Goal: Task Accomplishment & Management: Use online tool/utility

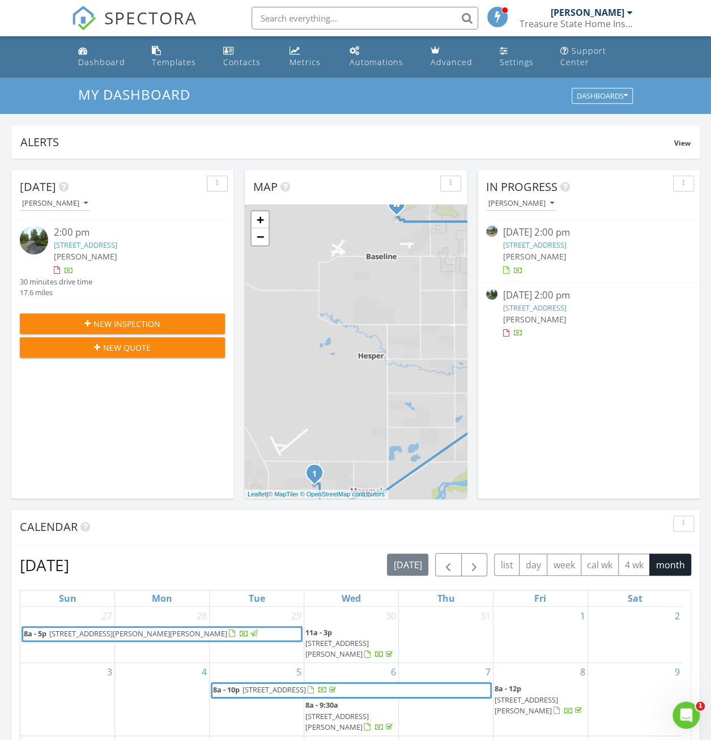
click at [57, 269] on div at bounding box center [57, 270] width 6 height 7
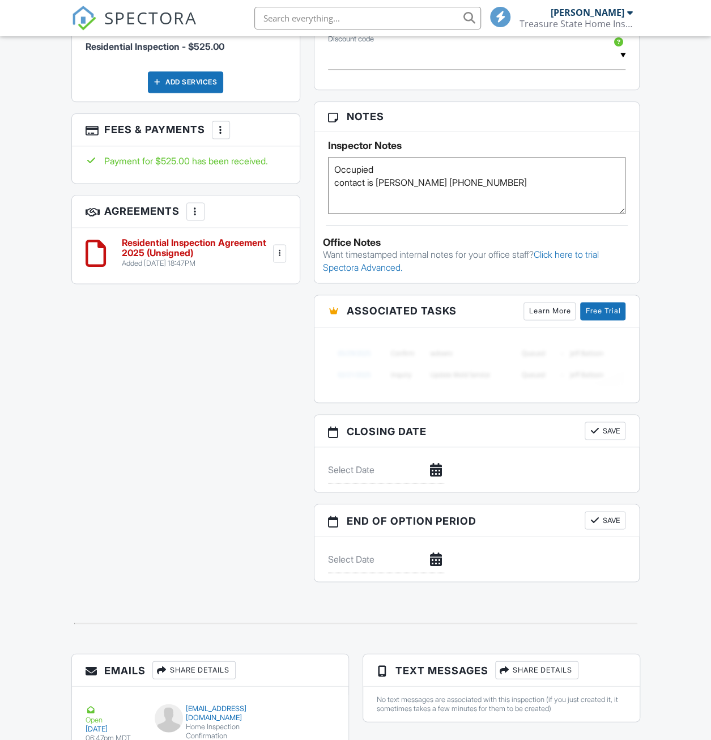
scroll to position [680, 0]
click at [278, 248] on div at bounding box center [279, 253] width 11 height 11
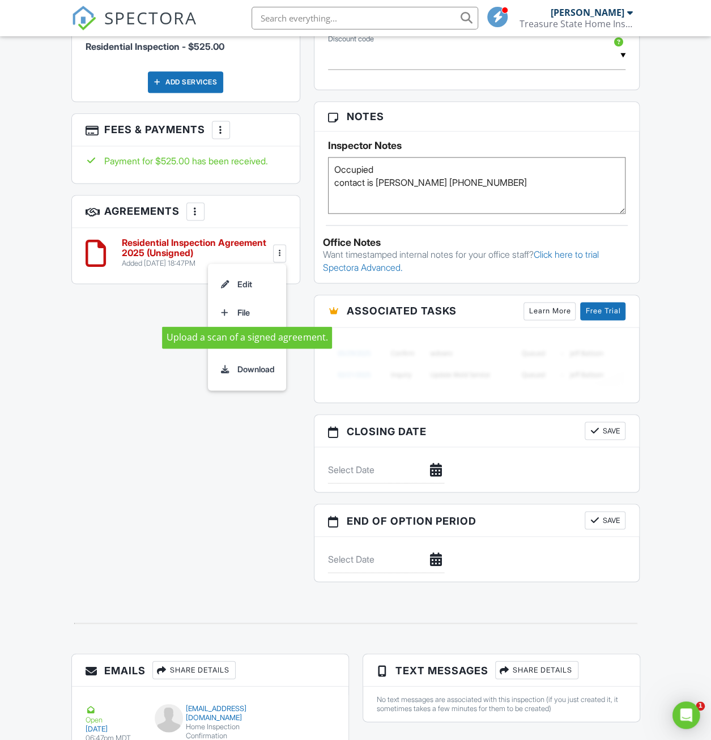
scroll to position [0, 0]
click at [225, 197] on h3 "Agreements More Add Agreement Edit Agreement Templates" at bounding box center [186, 212] width 228 height 32
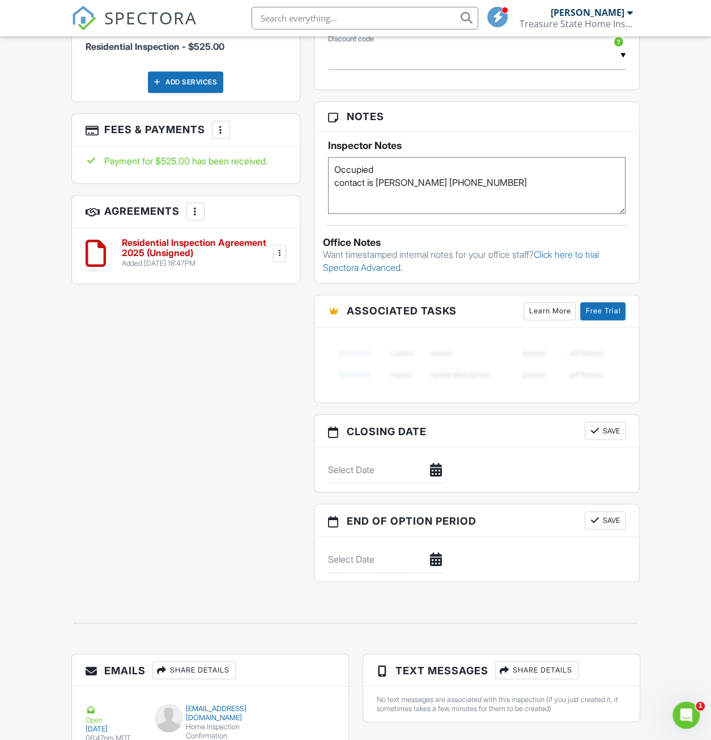
click at [203, 202] on div "More" at bounding box center [195, 211] width 18 height 18
click at [249, 204] on h3 "Agreements More Add Agreement Edit Agreement Templates" at bounding box center [186, 212] width 228 height 32
click at [194, 238] on h6 "Residential Inspection Agreement 2025 (Unsigned)" at bounding box center [197, 248] width 150 height 20
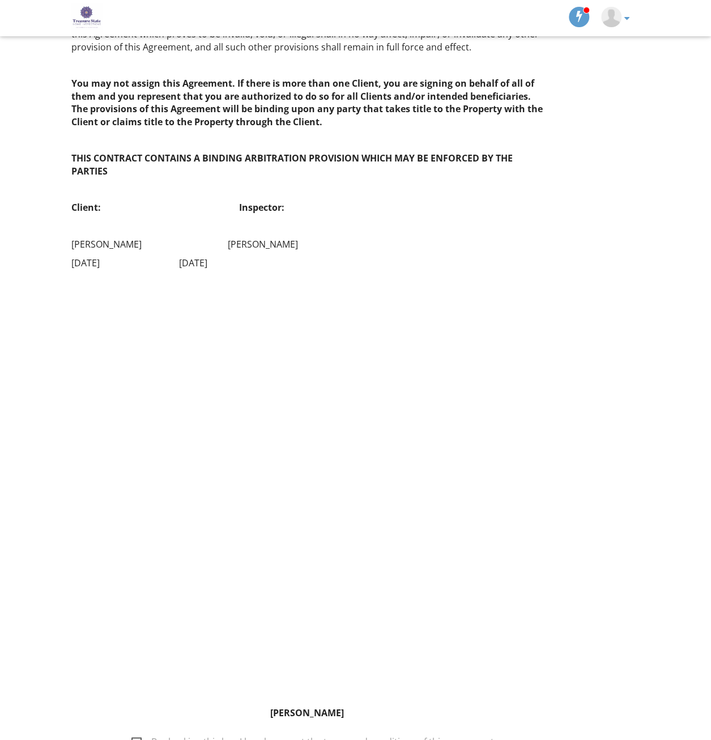
scroll to position [2616, 0]
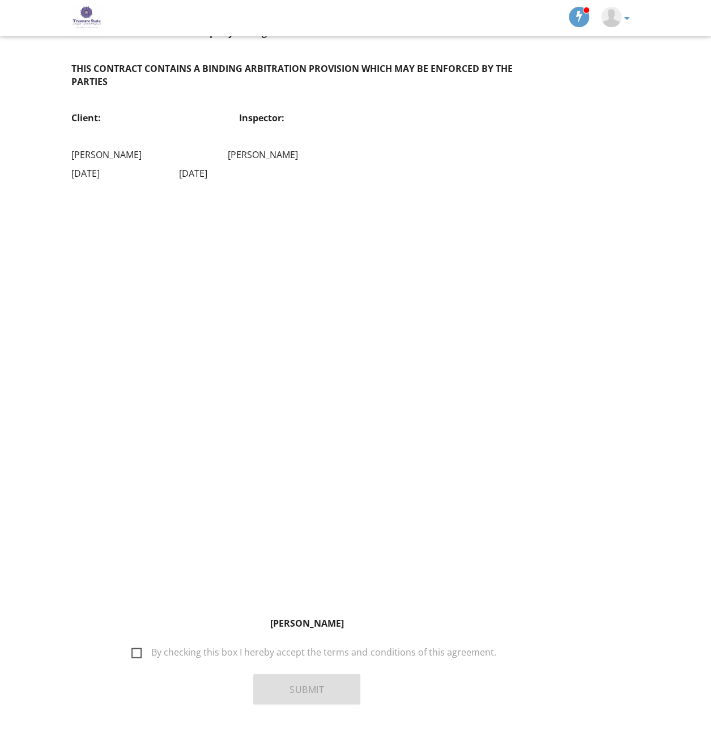
click at [145, 647] on label "By checking this box I hereby accept the terms and conditions of this agreement." at bounding box center [314, 654] width 364 height 14
click at [132, 643] on input "By checking this box I hereby accept the terms and conditions of this agreement." at bounding box center [128, 646] width 7 height 7
checkbox input "true"
click at [342, 674] on button "Submit" at bounding box center [306, 689] width 107 height 31
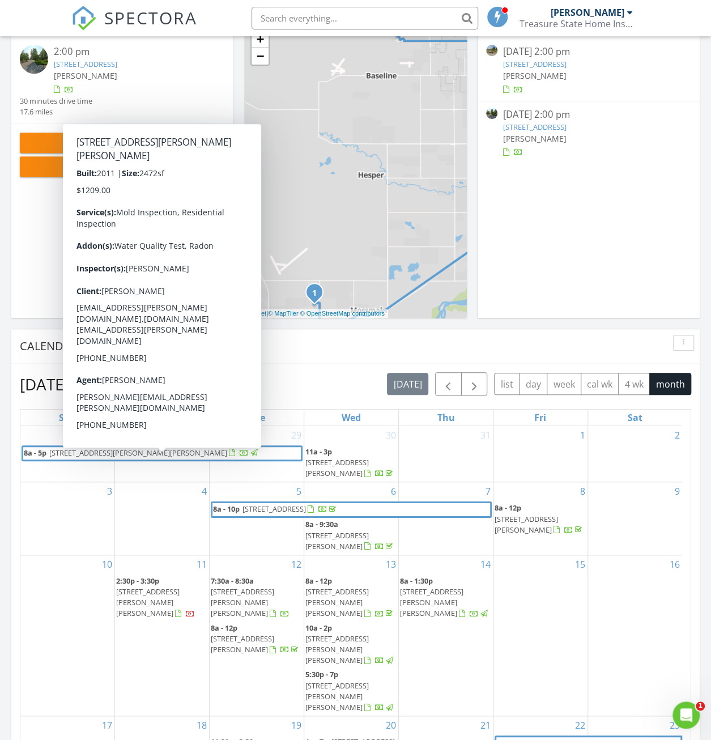
scroll to position [113, 0]
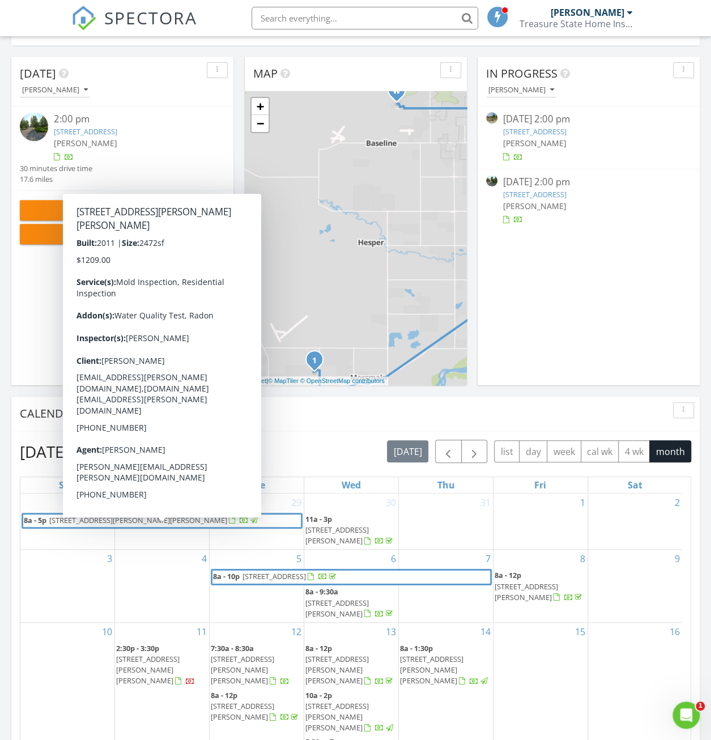
click at [621, 280] on div "In Progress Michael Quick 08/19/25 2:00 pm 1219 Sun Valley Rd, Billings, MT 591…" at bounding box center [589, 221] width 222 height 329
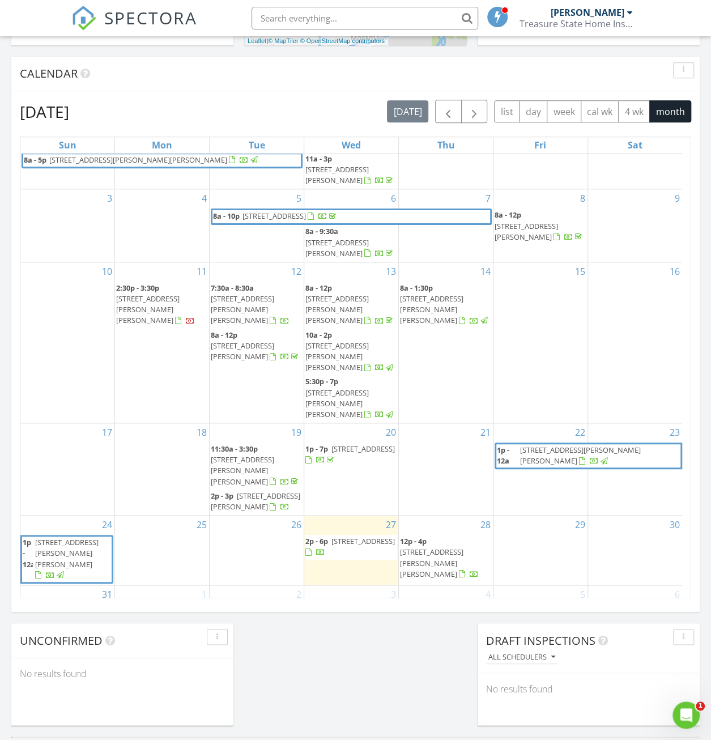
scroll to position [32, 0]
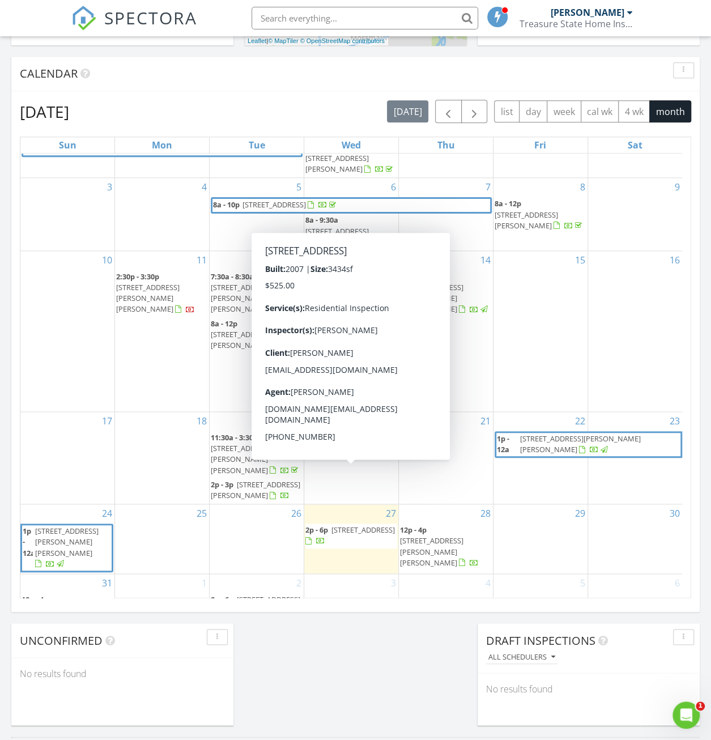
click at [364, 525] on span "1910 Pinyon Dr, Laurel 59044" at bounding box center [363, 530] width 63 height 10
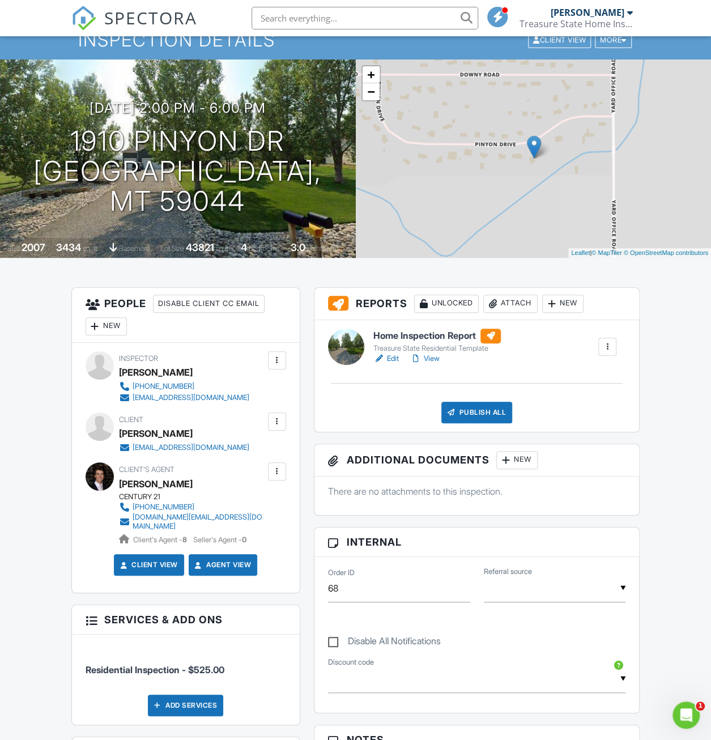
scroll to position [57, 0]
click at [392, 358] on link "Edit" at bounding box center [387, 358] width 26 height 11
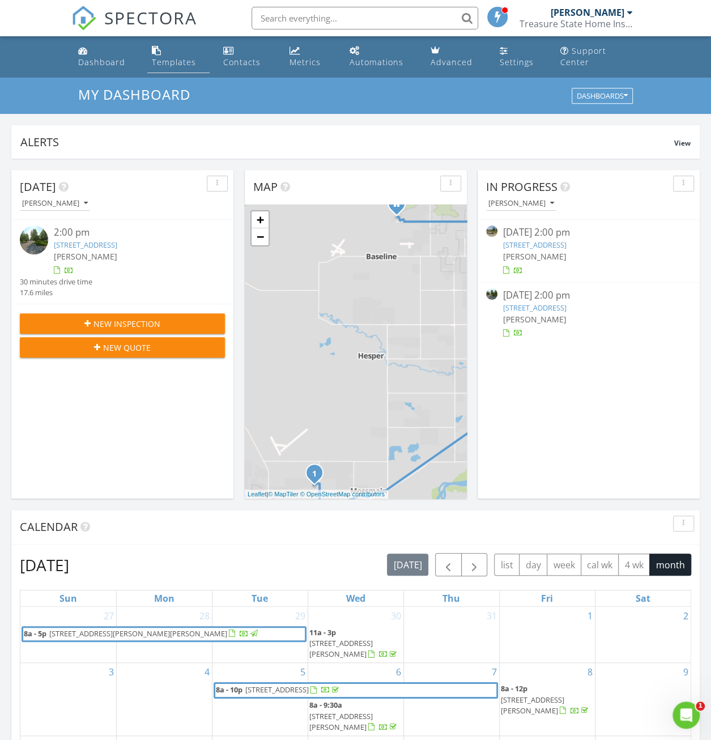
click at [166, 60] on div "Templates" at bounding box center [174, 62] width 44 height 11
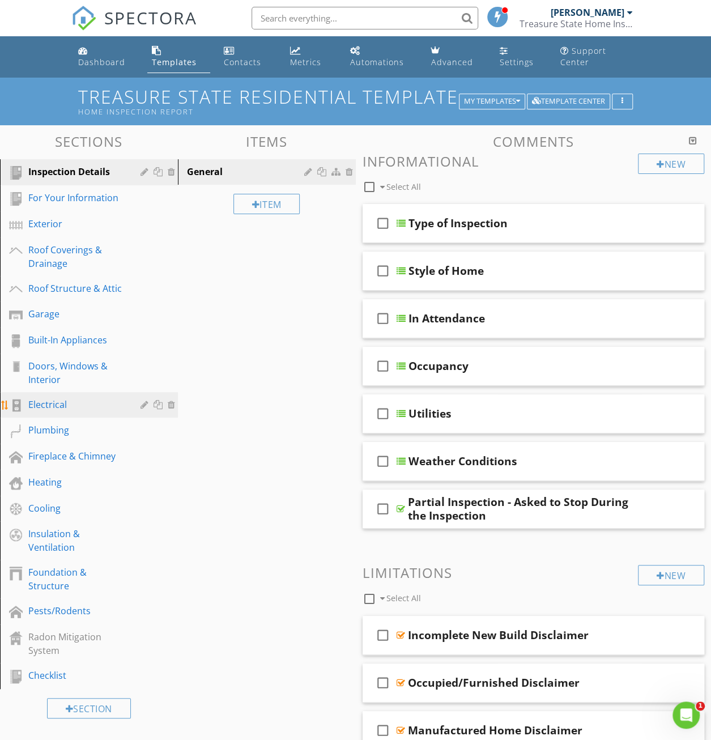
click at [52, 411] on div "Electrical" at bounding box center [76, 405] width 96 height 14
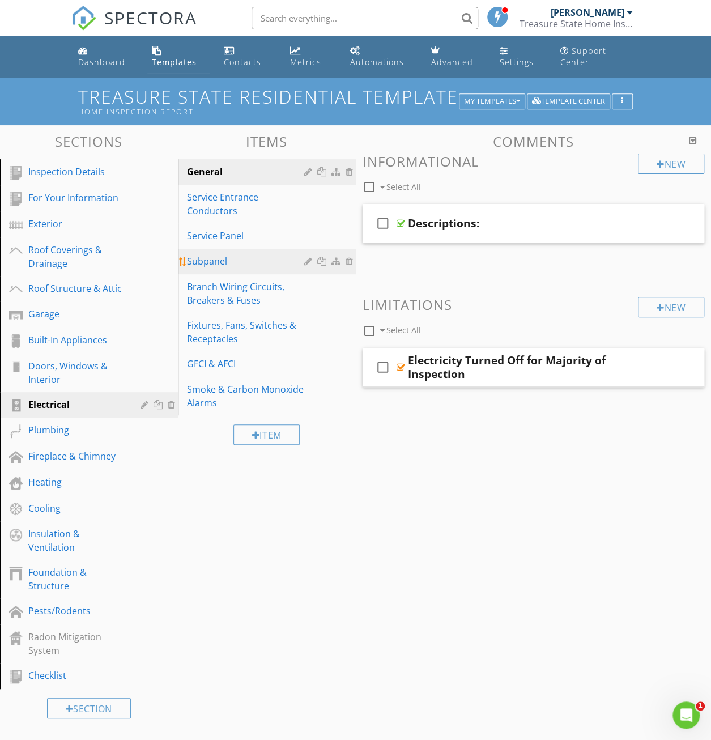
click at [214, 265] on div "Subpanel" at bounding box center [247, 262] width 121 height 14
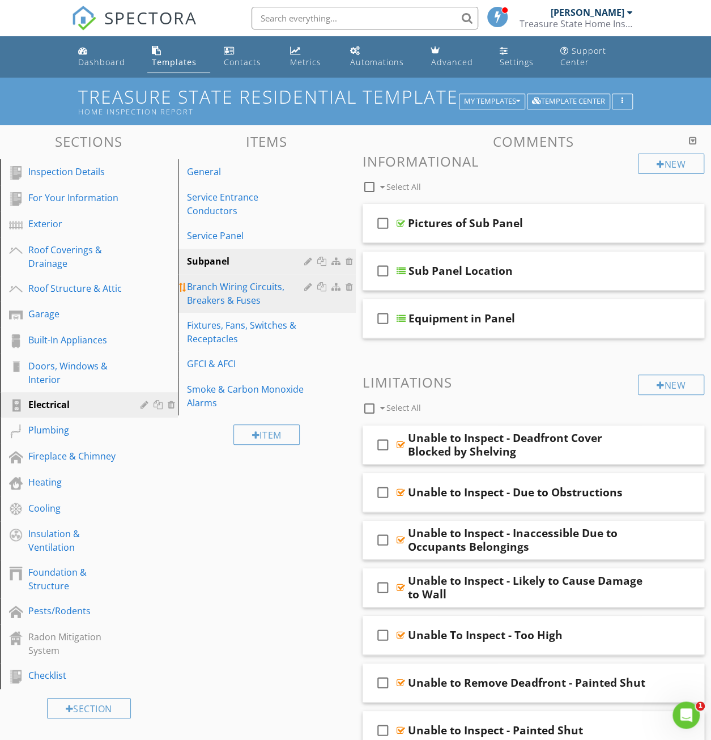
click at [231, 290] on div "Branch Wiring Circuits, Breakers & Fuses" at bounding box center [247, 293] width 121 height 27
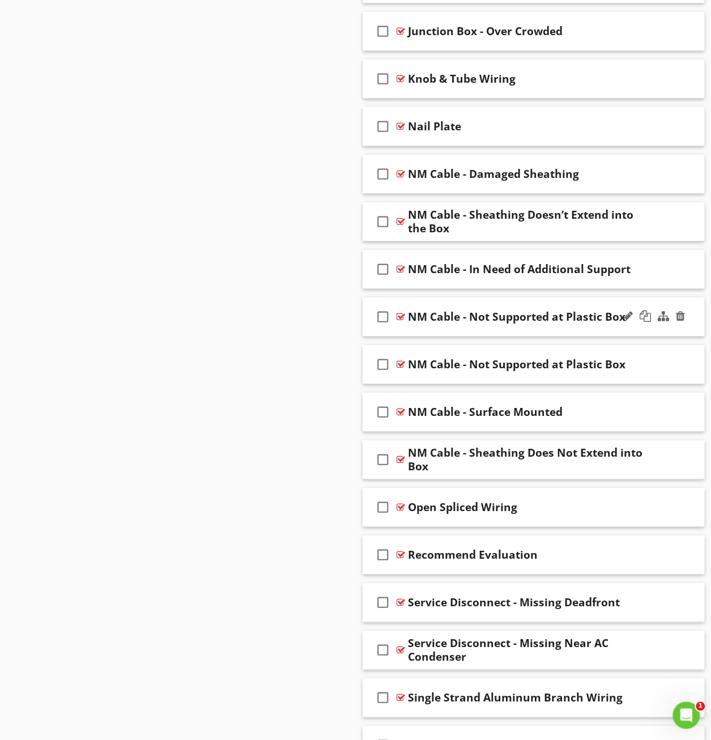
scroll to position [1814, 0]
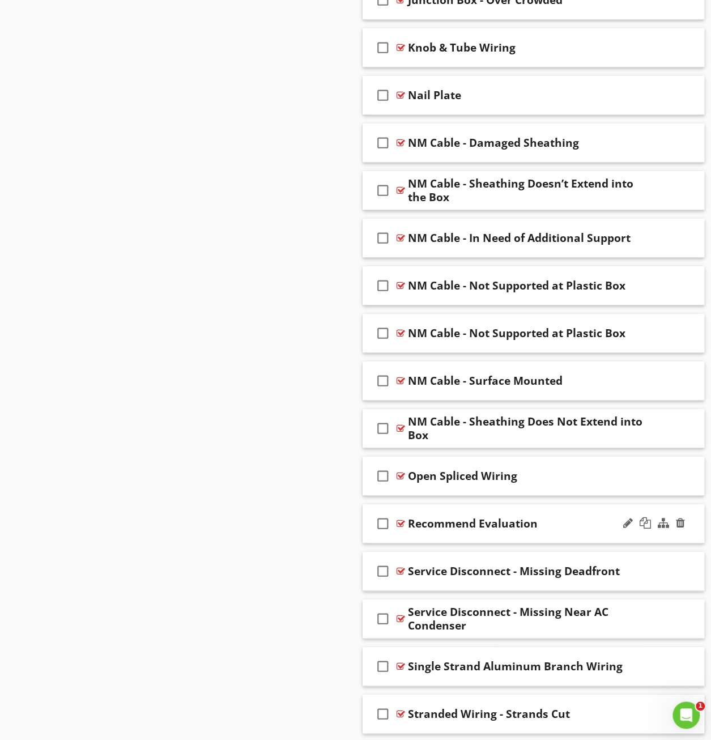
click at [404, 519] on div at bounding box center [401, 523] width 9 height 9
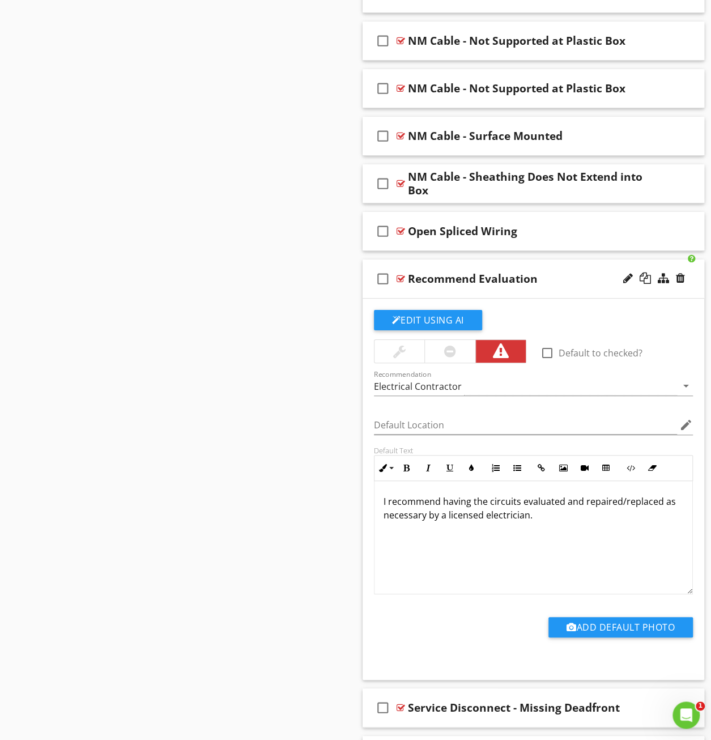
scroll to position [2097, 0]
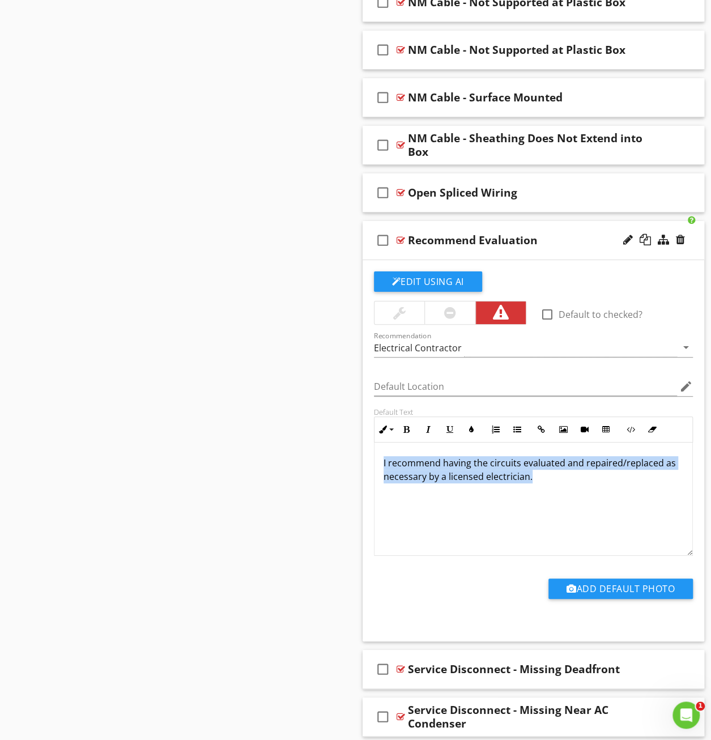
drag, startPoint x: 382, startPoint y: 455, endPoint x: 545, endPoint y: 472, distance: 163.6
click at [552, 474] on div "I recommend having the circuits evaluated and repaired/replaced as necessary by…" at bounding box center [534, 499] width 319 height 113
drag, startPoint x: 550, startPoint y: 468, endPoint x: 372, endPoint y: 454, distance: 178.5
click at [372, 454] on div "Default Text Inline Style XLarge Large Normal Small Light Small/Light Bold Ital…" at bounding box center [533, 482] width 333 height 149
copy p "I recommend having the circuits evaluated and repaired/replaced as necessary by…"
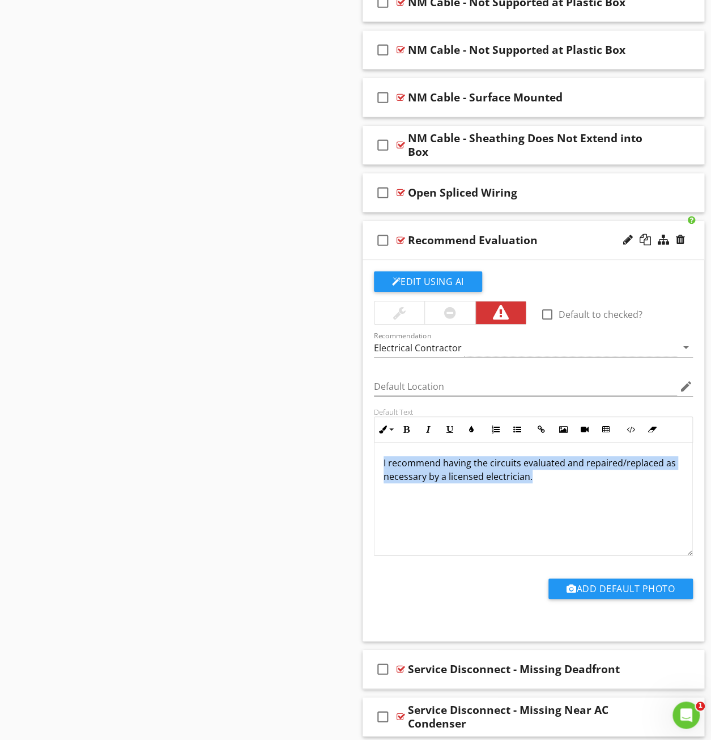
click at [414, 515] on div "I recommend having the circuits evaluated and repaired/replaced as necessary by…" at bounding box center [534, 499] width 319 height 113
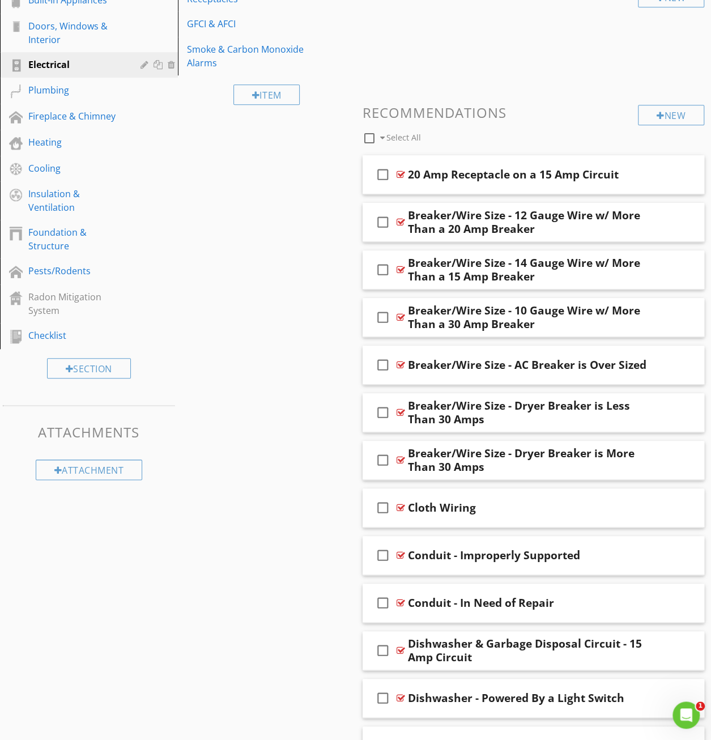
scroll to position [0, 0]
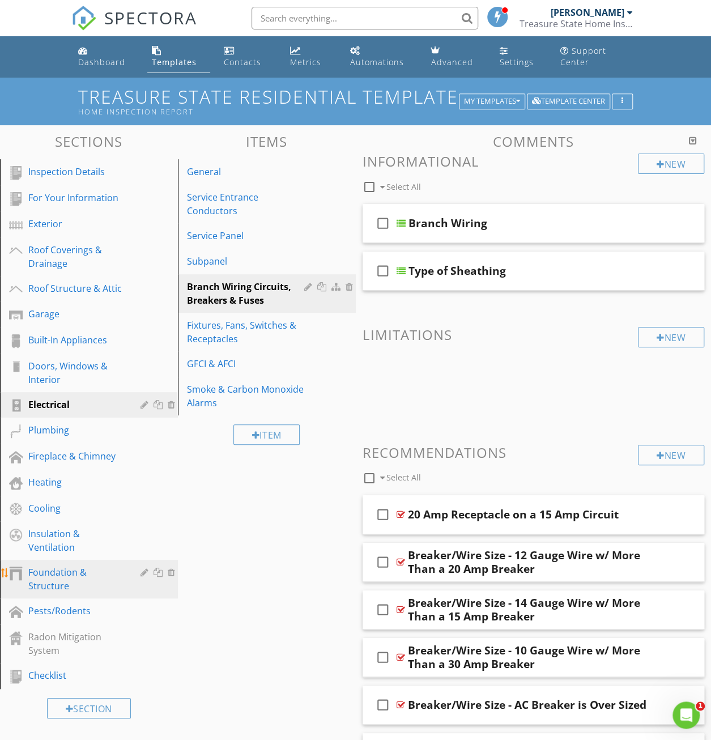
click at [65, 580] on div "Foundation & Structure" at bounding box center [76, 579] width 96 height 27
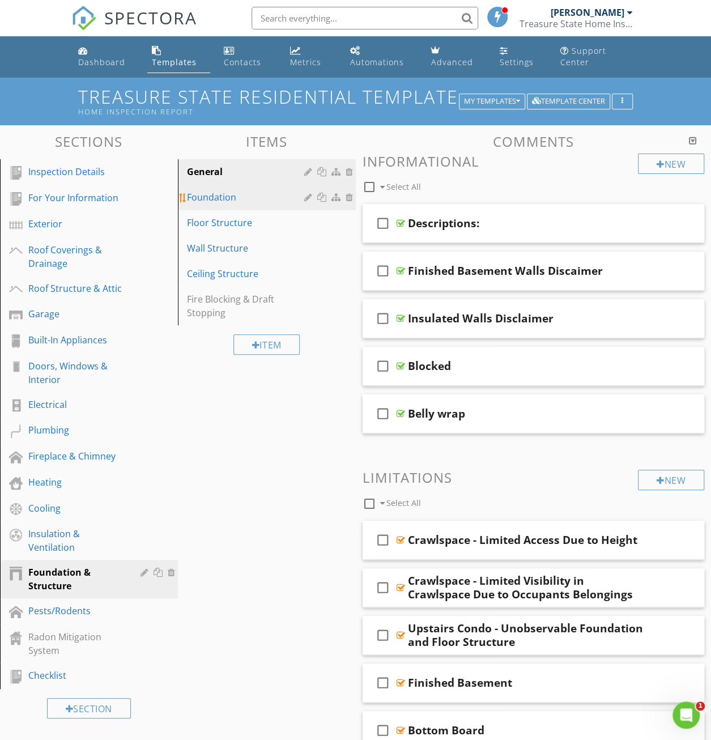
click at [240, 205] on link "Foundation" at bounding box center [268, 197] width 175 height 25
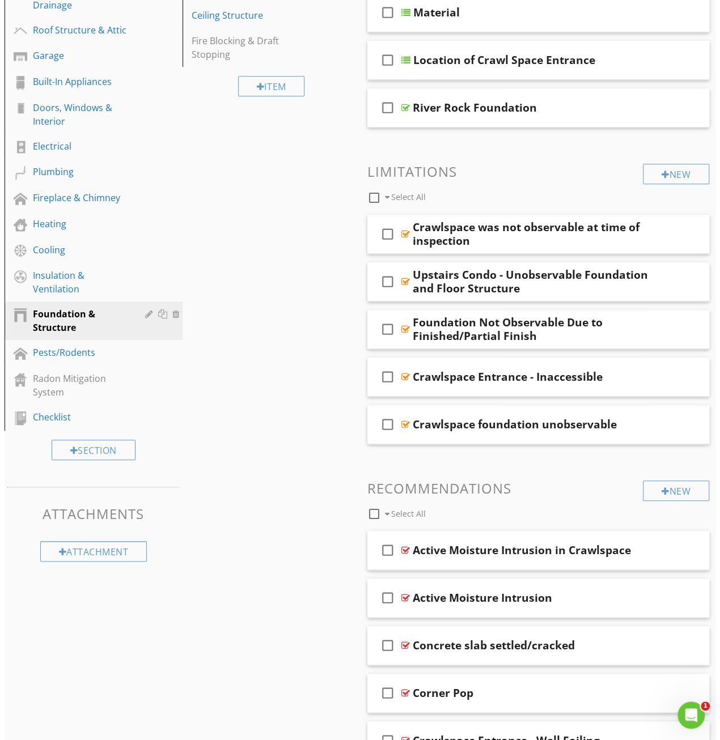
scroll to position [283, 0]
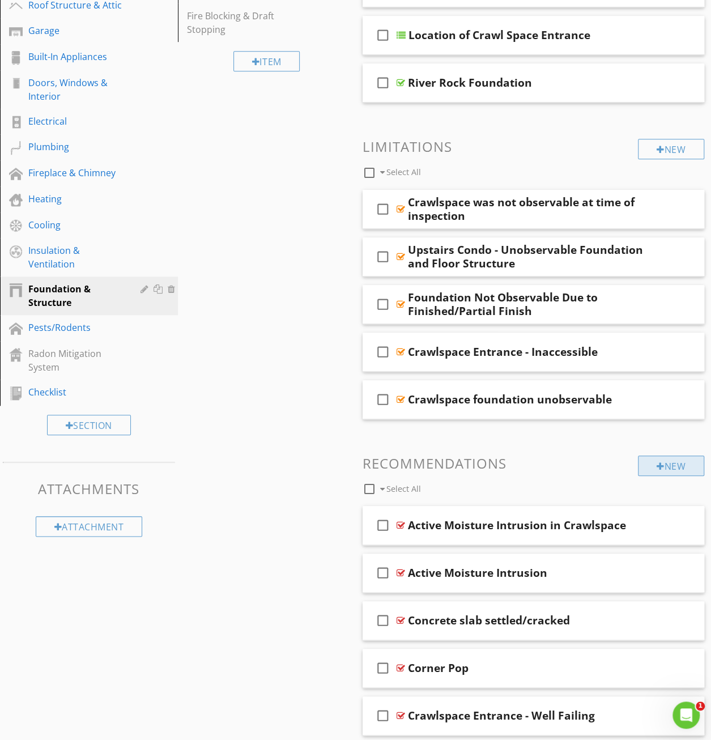
click at [667, 463] on div "New" at bounding box center [671, 466] width 66 height 20
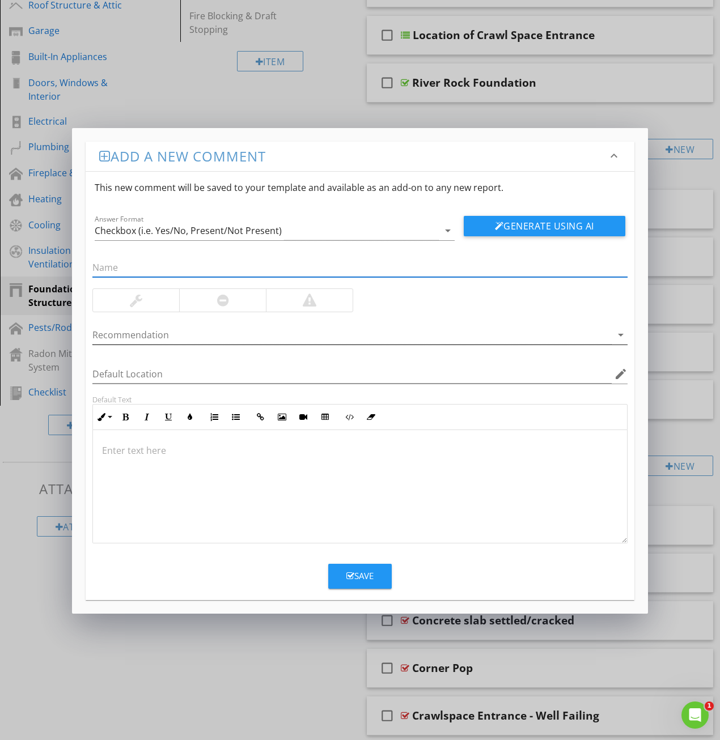
click at [166, 336] on div at bounding box center [351, 335] width 519 height 19
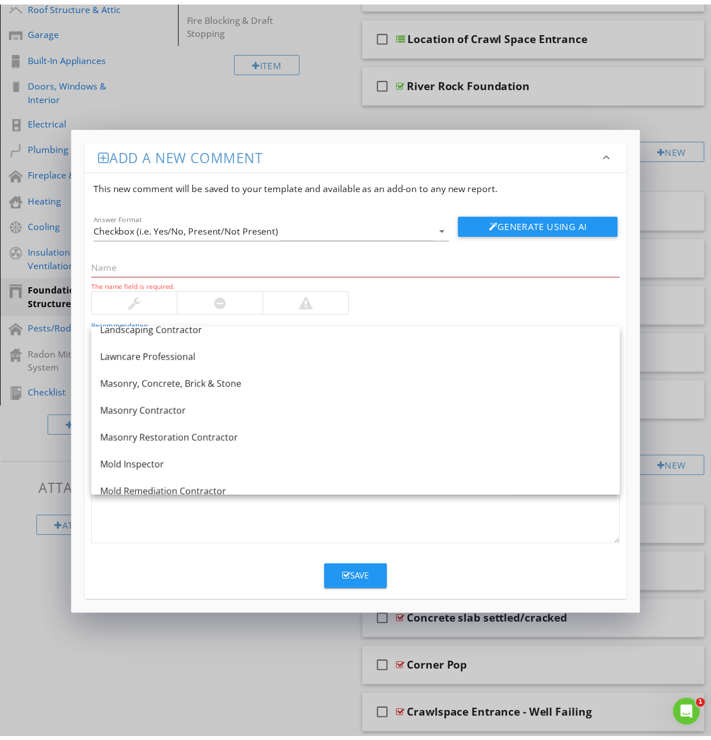
scroll to position [964, 0]
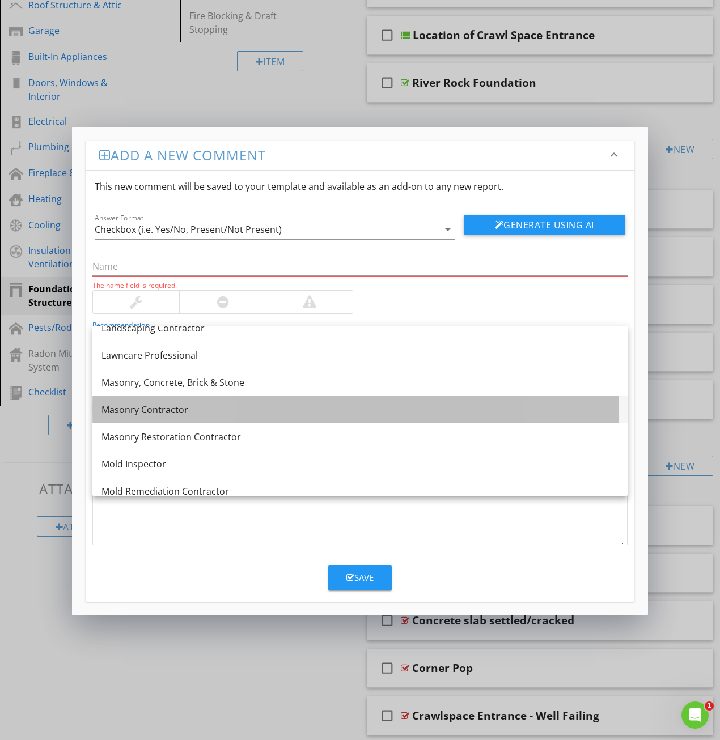
click at [151, 413] on div "Masonry Contractor" at bounding box center [359, 410] width 517 height 14
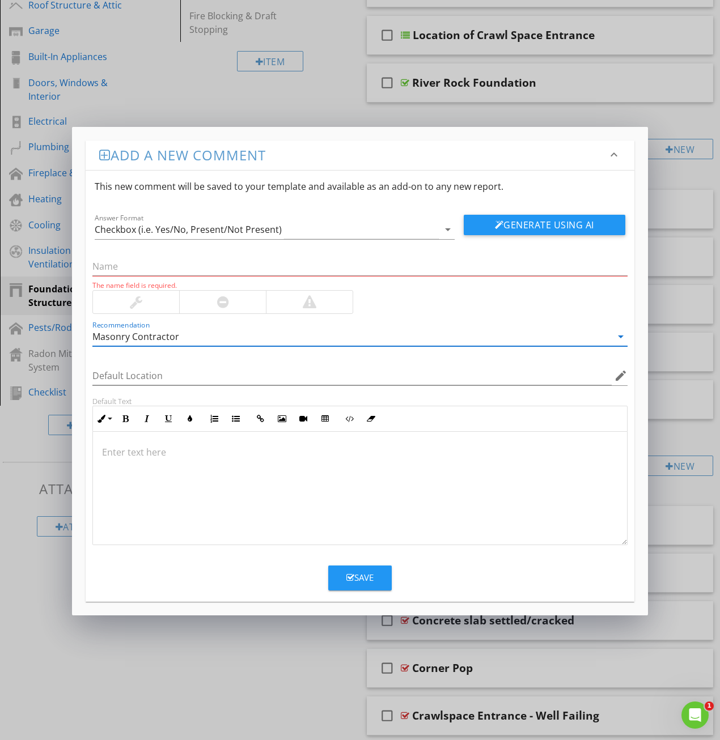
click at [147, 296] on div at bounding box center [136, 302] width 86 height 23
click at [196, 498] on div at bounding box center [360, 488] width 534 height 113
click at [229, 491] on div at bounding box center [360, 488] width 534 height 113
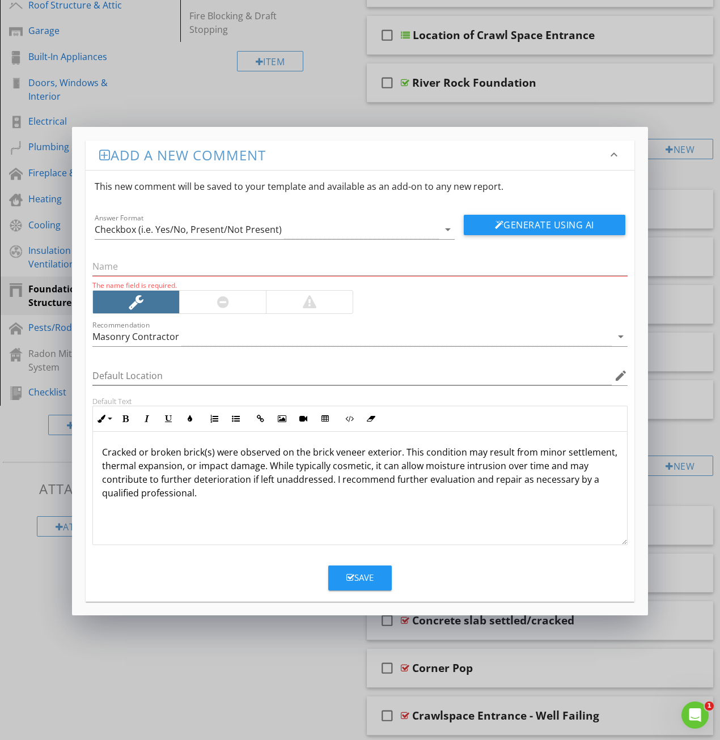
click at [103, 452] on p "Cracked or broken brick(s) were observed on the brick veneer exterior. This con…" at bounding box center [360, 473] width 516 height 54
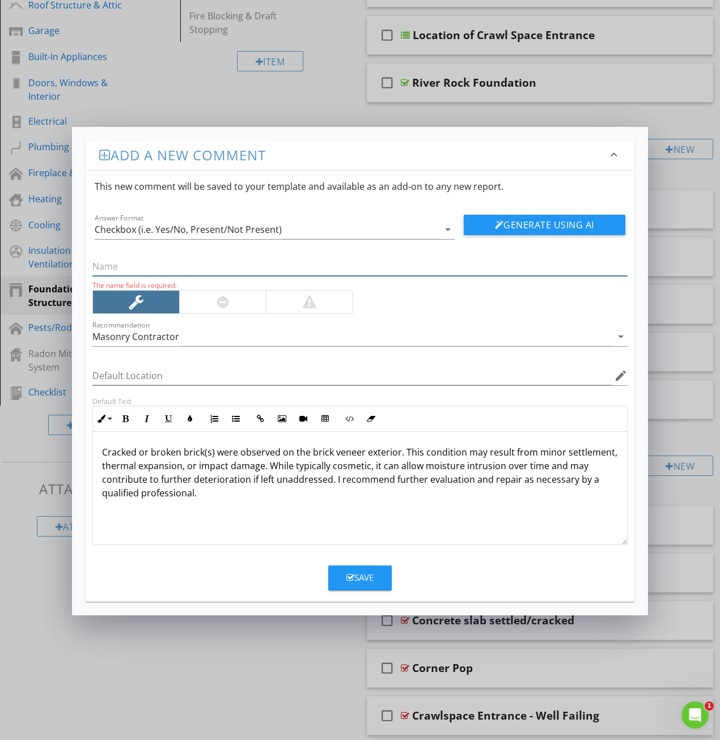
click at [177, 269] on input "text" at bounding box center [359, 266] width 535 height 19
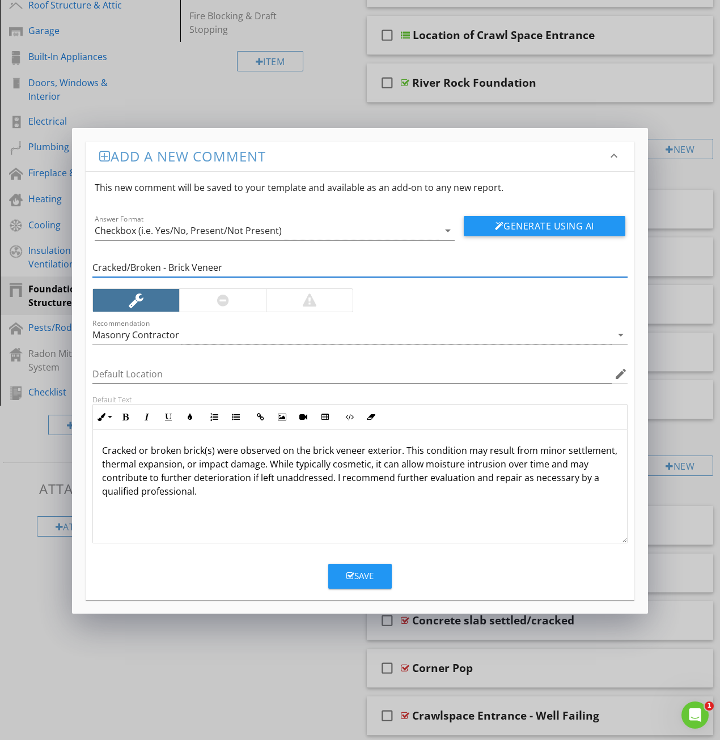
type input "Cracked/Broken - Brick Veneer"
click at [354, 576] on div "Save" at bounding box center [359, 576] width 27 height 13
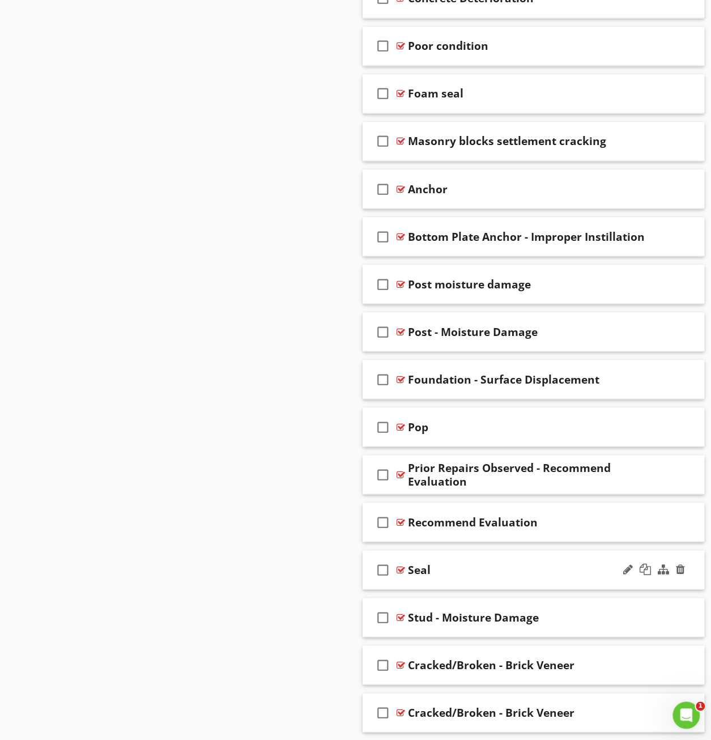
scroll to position [3075, 0]
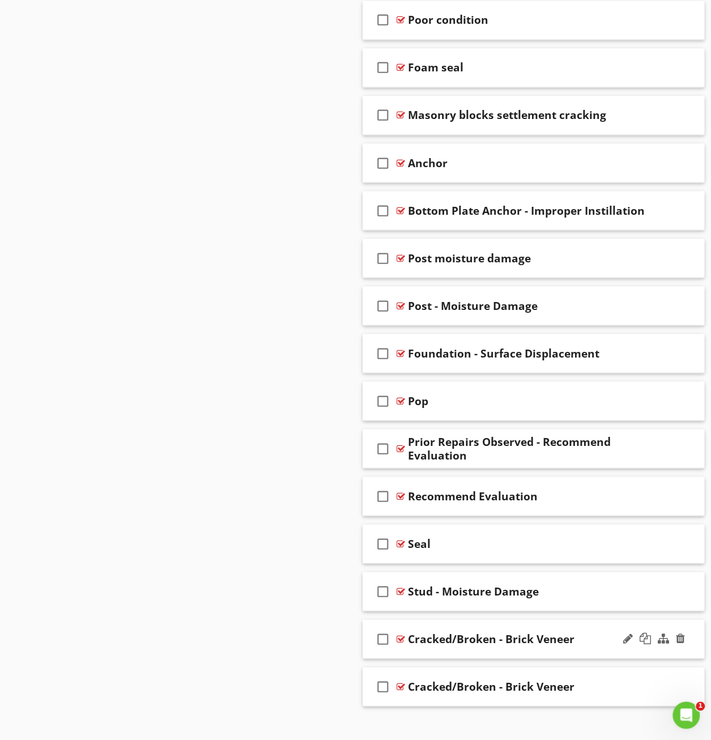
click at [482, 632] on div "Cracked/Broken - Brick Veneer" at bounding box center [491, 639] width 167 height 14
click at [400, 634] on div at bounding box center [401, 638] width 9 height 9
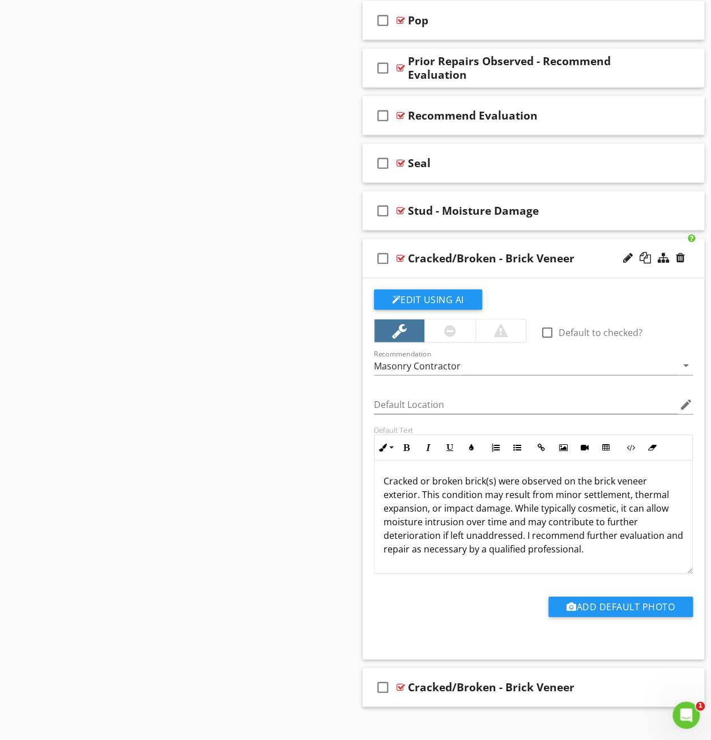
scroll to position [0, 0]
click at [401, 683] on div at bounding box center [401, 687] width 9 height 9
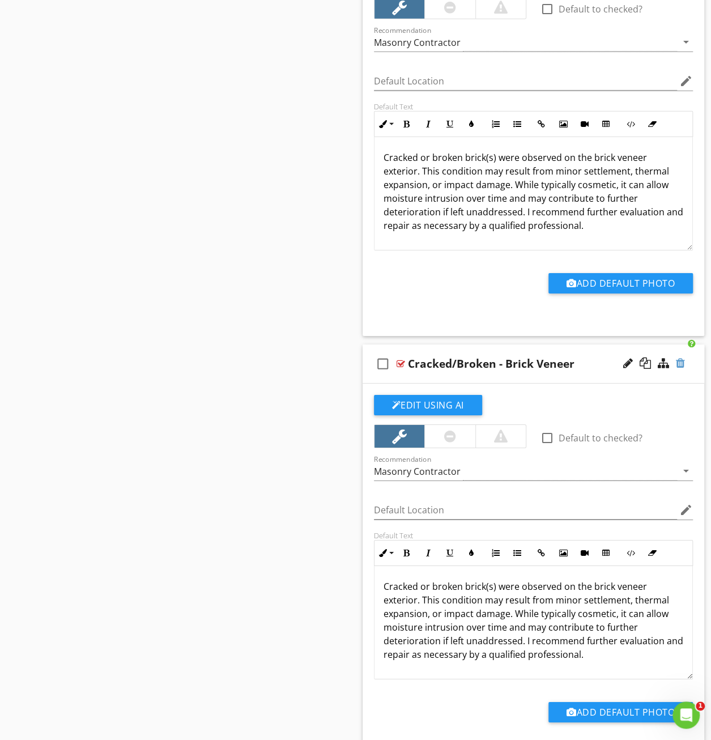
click at [680, 358] on div at bounding box center [680, 363] width 9 height 11
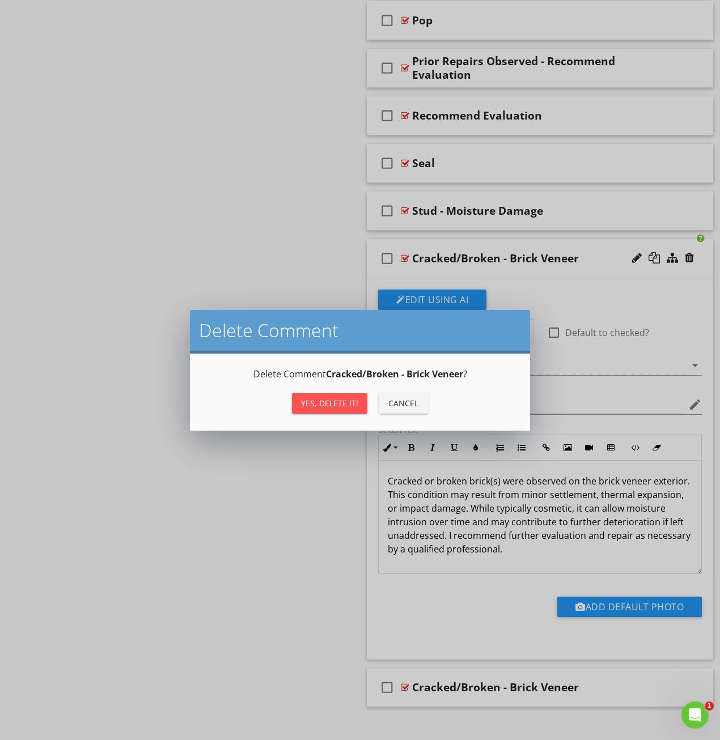
click at [341, 403] on div "Yes, Delete it!" at bounding box center [329, 403] width 57 height 12
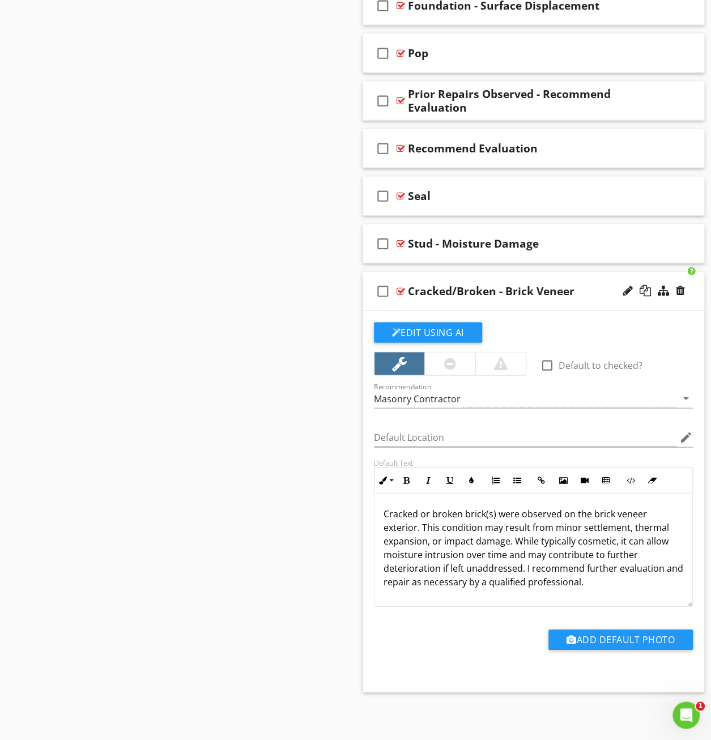
scroll to position [3407, 0]
